Goal: Find specific page/section: Find specific page/section

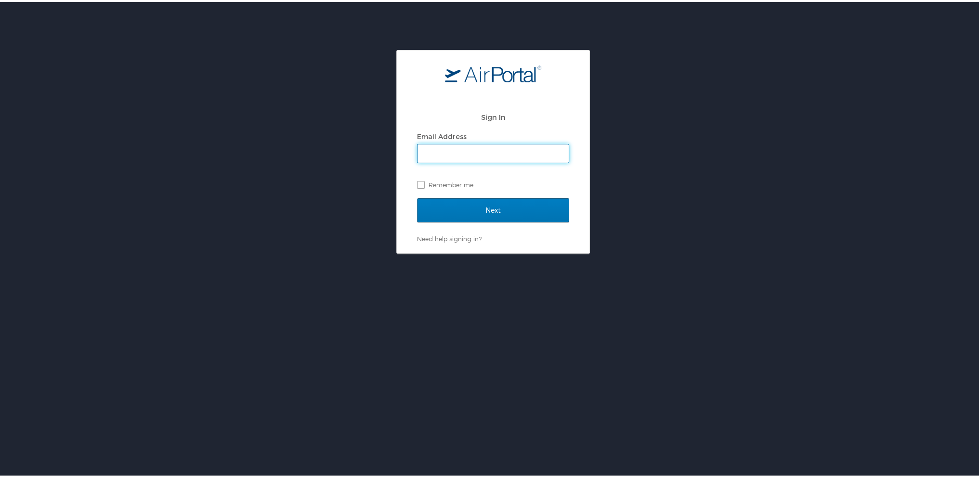
type input "[PERSON_NAME][EMAIL_ADDRESS][DOMAIN_NAME]"
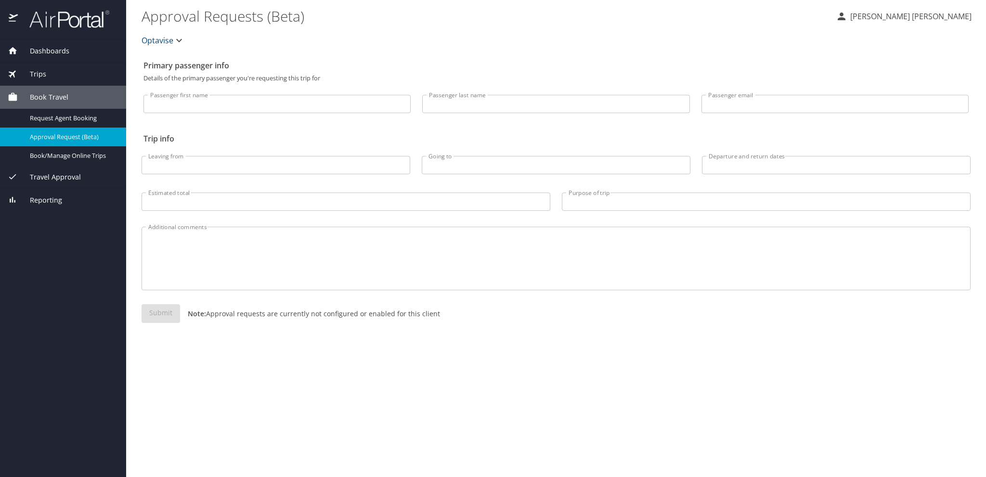
click at [56, 198] on span "Reporting" at bounding box center [40, 200] width 44 height 11
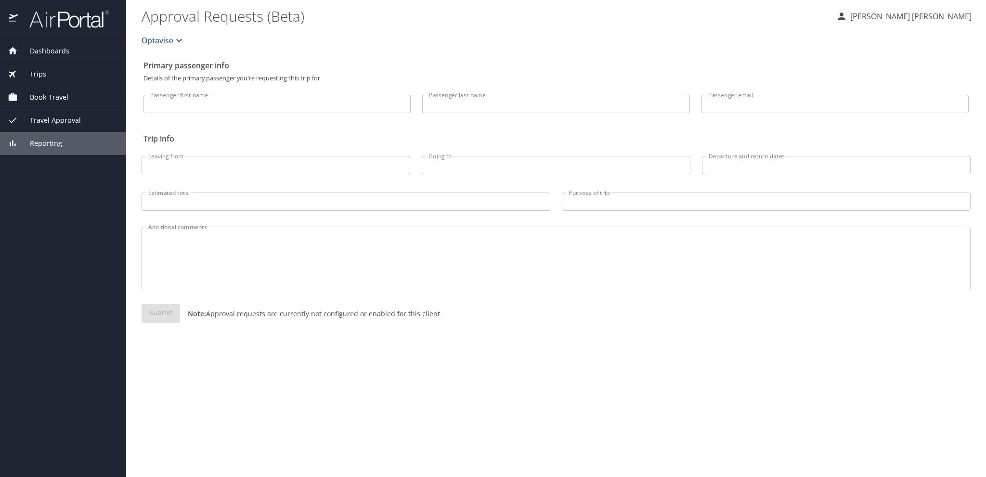
click at [54, 142] on span "Reporting" at bounding box center [40, 143] width 44 height 11
click at [63, 142] on div "Reporting" at bounding box center [63, 143] width 111 height 11
click at [55, 141] on span "Reporting" at bounding box center [40, 143] width 44 height 11
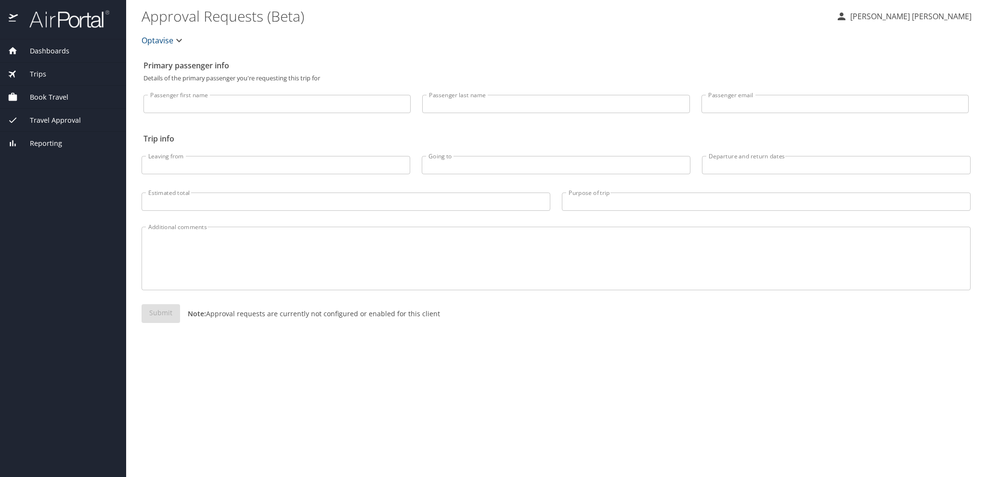
click at [45, 52] on span "Dashboards" at bounding box center [44, 51] width 52 height 11
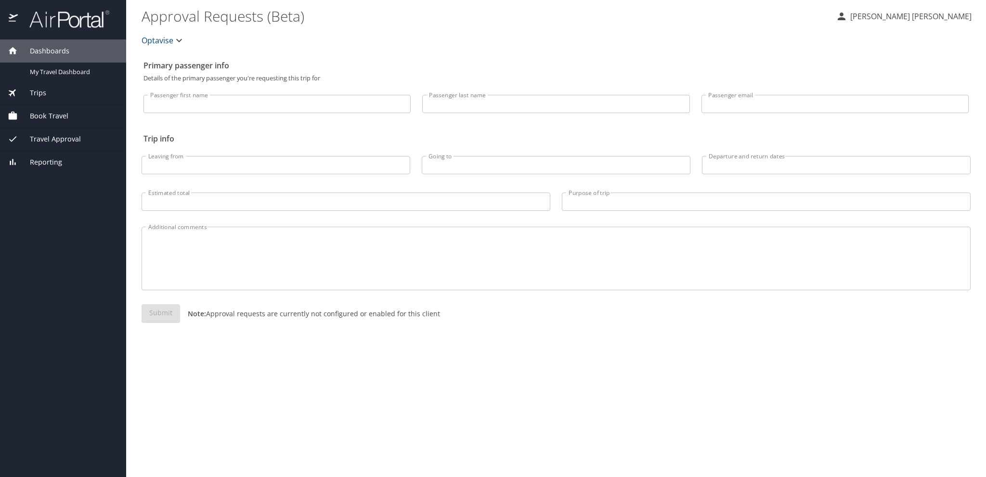
click at [51, 159] on span "Reporting" at bounding box center [40, 162] width 44 height 11
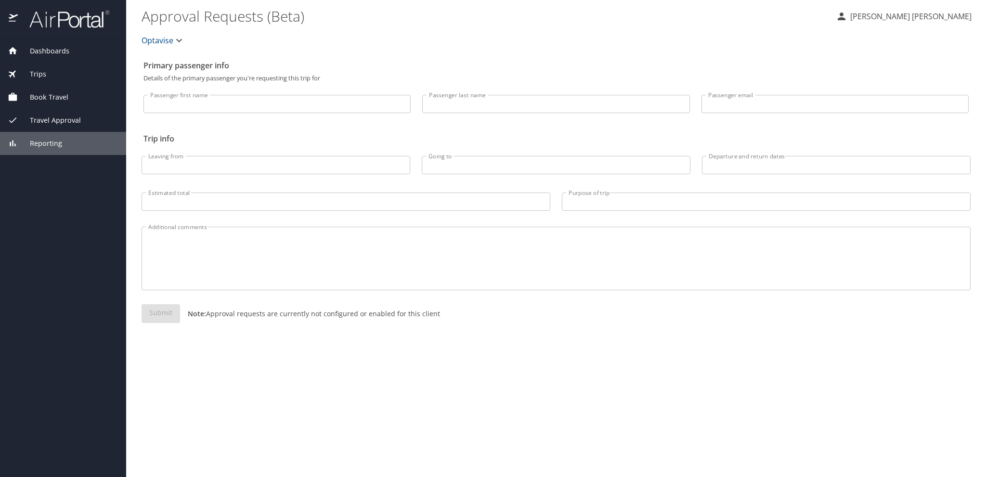
click at [51, 140] on span "Reporting" at bounding box center [40, 143] width 44 height 11
click at [10, 140] on icon at bounding box center [13, 143] width 10 height 10
click at [37, 75] on span "Trips" at bounding box center [32, 74] width 28 height 11
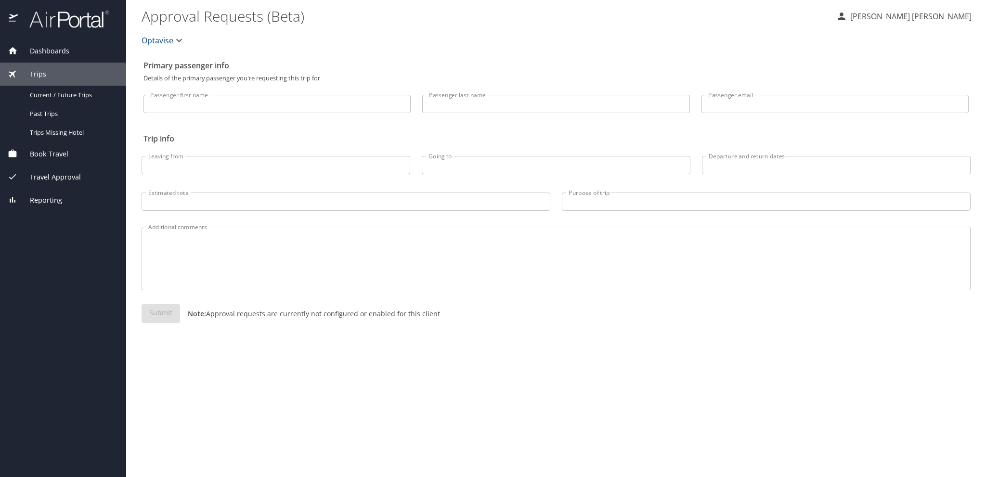
click at [65, 200] on div "Reporting" at bounding box center [63, 200] width 111 height 11
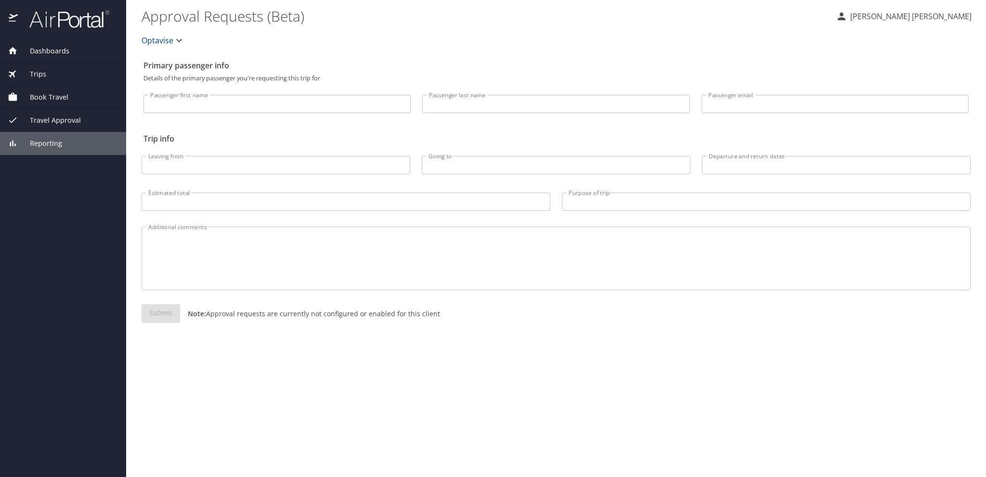
click at [48, 140] on span "Reporting" at bounding box center [40, 143] width 44 height 11
click at [71, 23] on img at bounding box center [64, 19] width 90 height 19
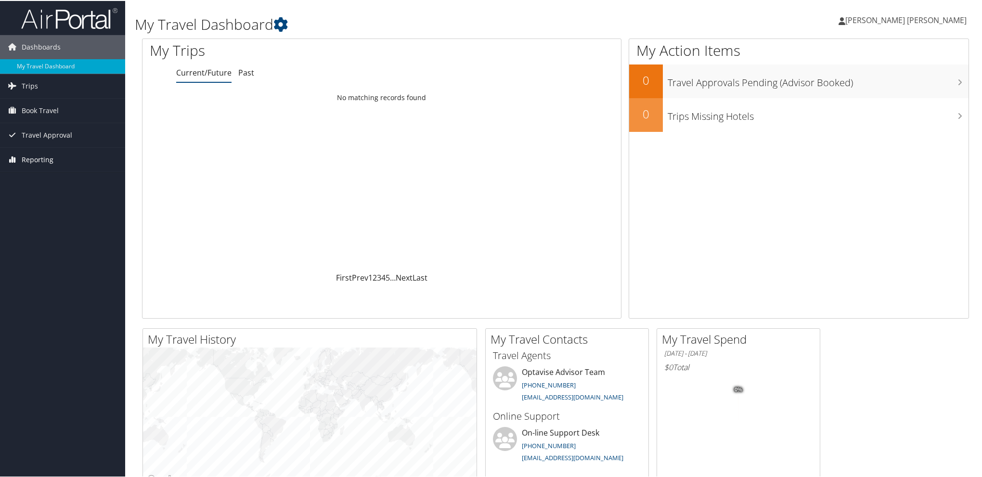
click at [43, 161] on span "Reporting" at bounding box center [38, 159] width 32 height 24
click at [42, 175] on link "Prime Analytics" at bounding box center [62, 178] width 125 height 14
